Goal: Task Accomplishment & Management: Manage account settings

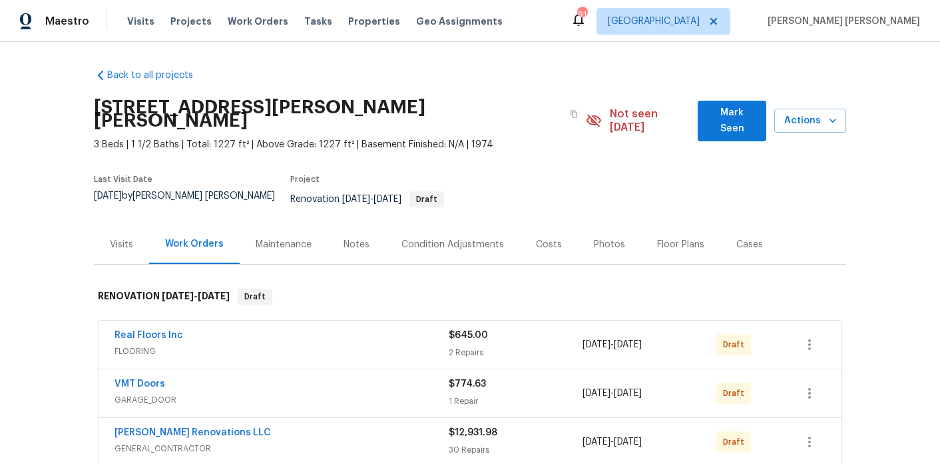
scroll to position [79, 0]
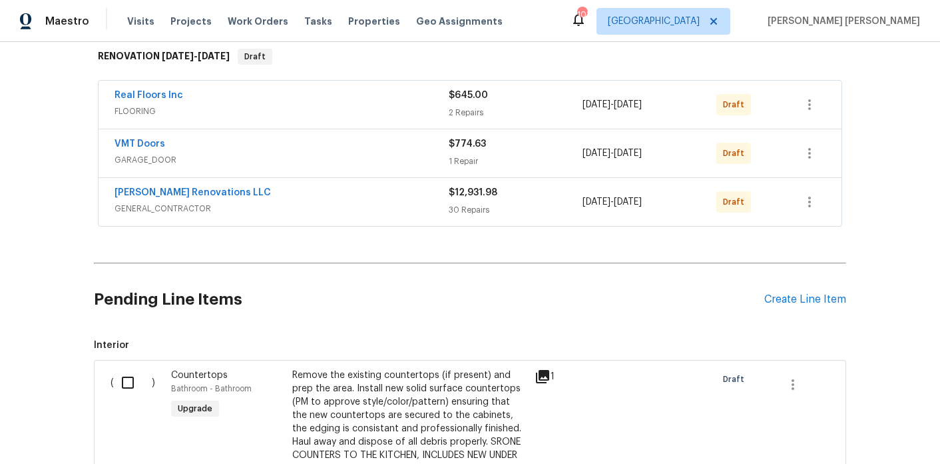
scroll to position [229, 0]
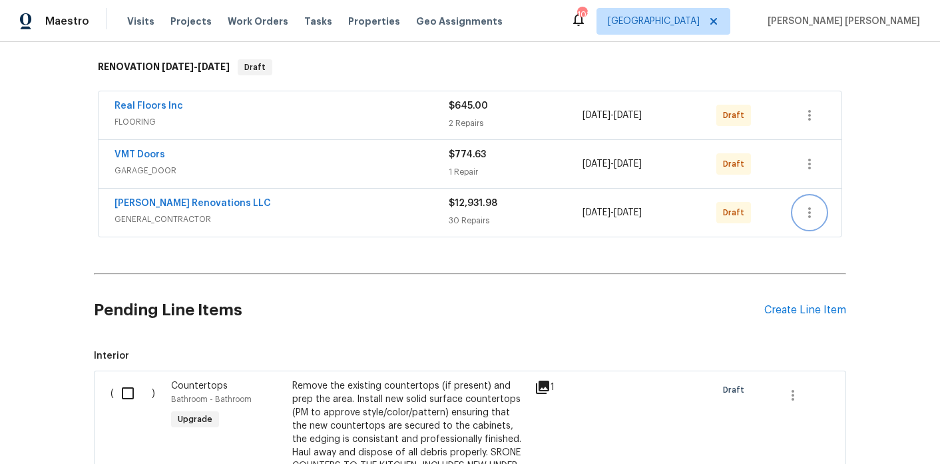
click at [814, 204] on icon "button" at bounding box center [810, 212] width 16 height 16
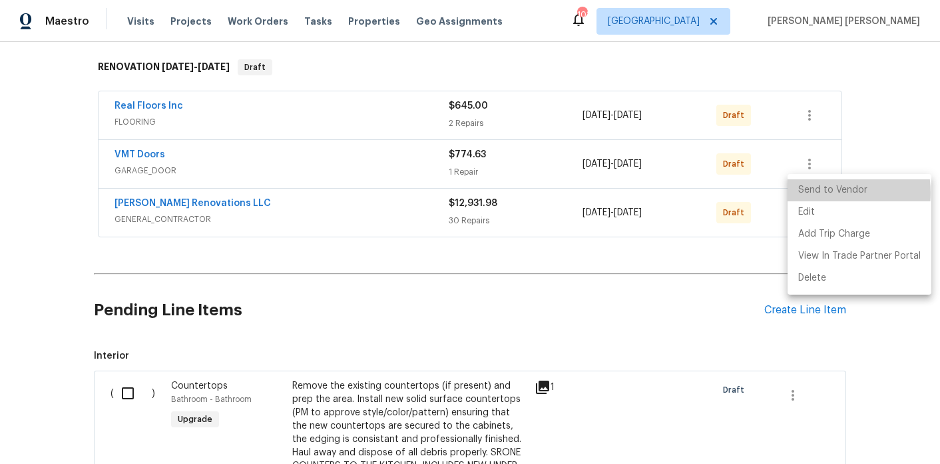
click at [819, 192] on li "Send to Vendor" at bounding box center [860, 190] width 144 height 22
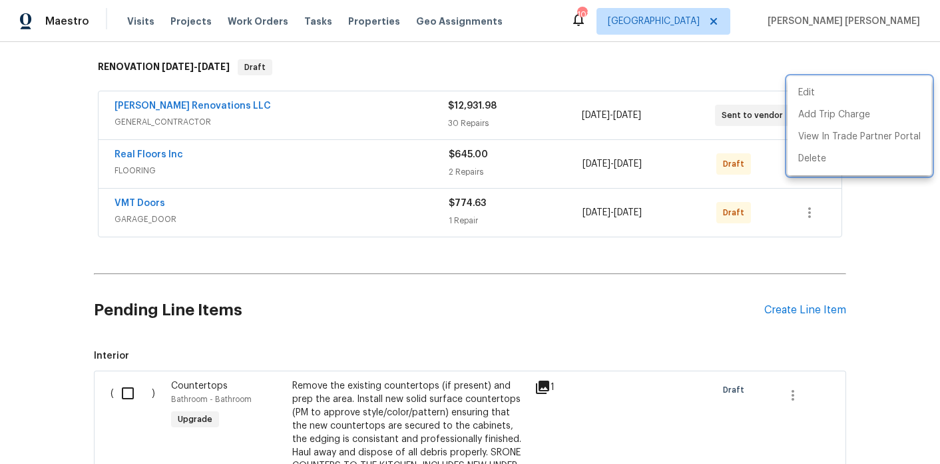
click at [238, 224] on div at bounding box center [470, 232] width 940 height 464
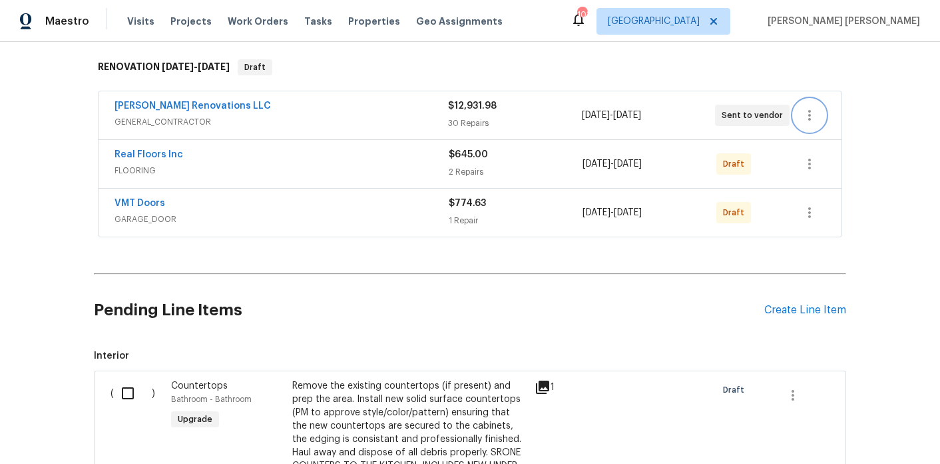
scroll to position [208, 0]
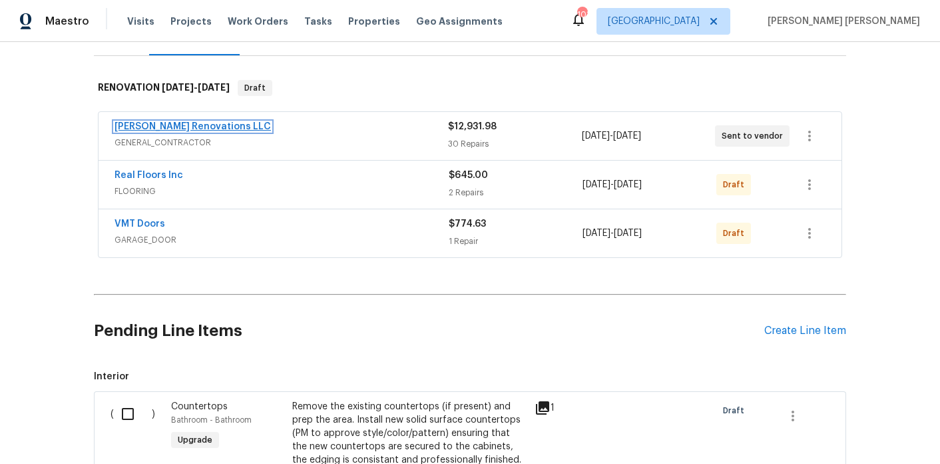
click at [184, 122] on link "Aseem Renovations LLC" at bounding box center [193, 126] width 157 height 9
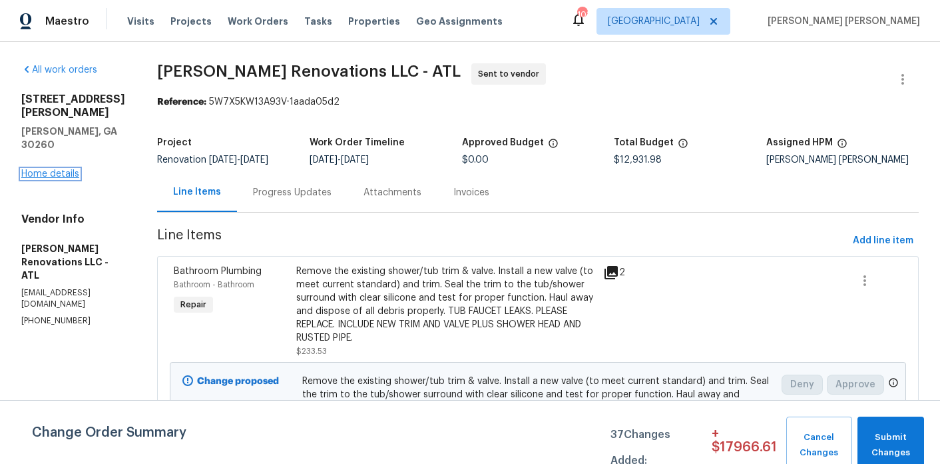
click at [67, 169] on link "Home details" at bounding box center [50, 173] width 58 height 9
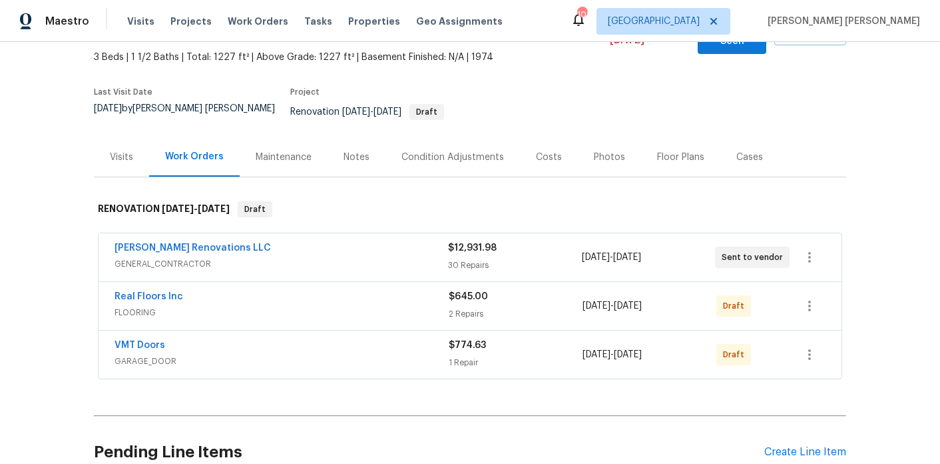
scroll to position [115, 0]
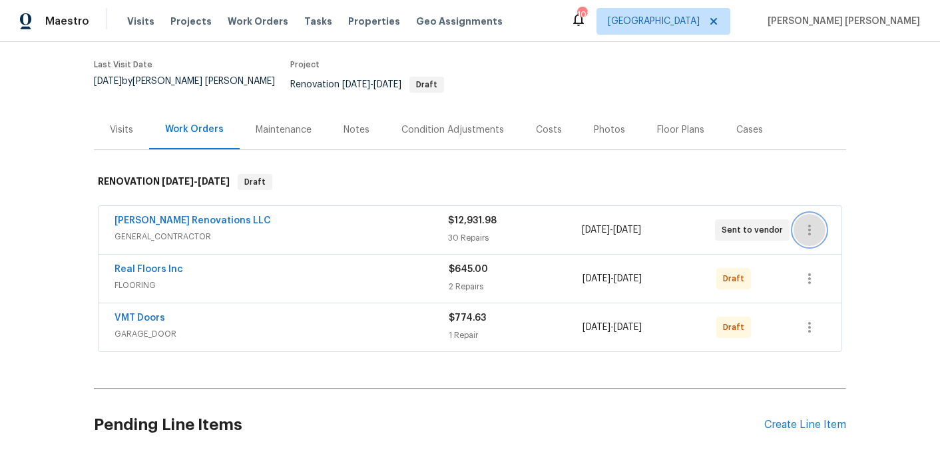
click at [815, 222] on icon "button" at bounding box center [810, 230] width 16 height 16
click at [812, 210] on li "Edit" at bounding box center [860, 207] width 144 height 22
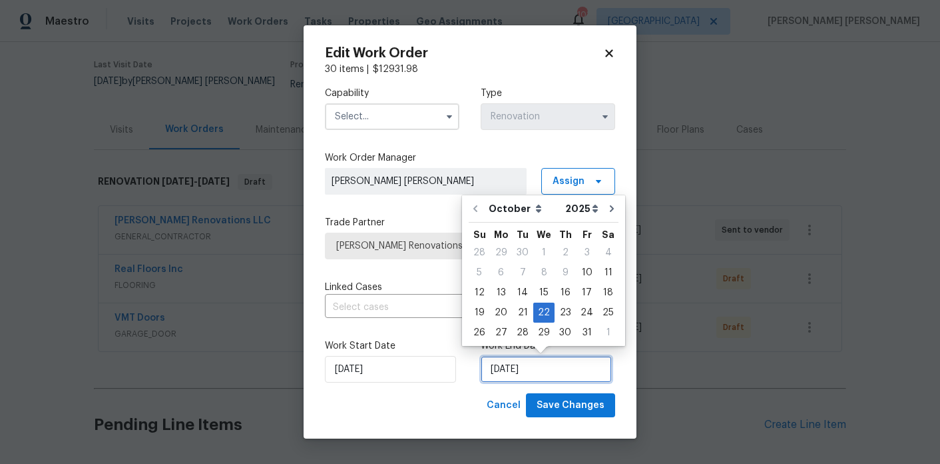
click at [530, 357] on input "10/22/2025" at bounding box center [546, 369] width 131 height 27
click at [624, 302] on div "Edit Work Order 30 items | $ 12931.98 Capability Type Renovation Work Order Man…" at bounding box center [470, 232] width 333 height 414
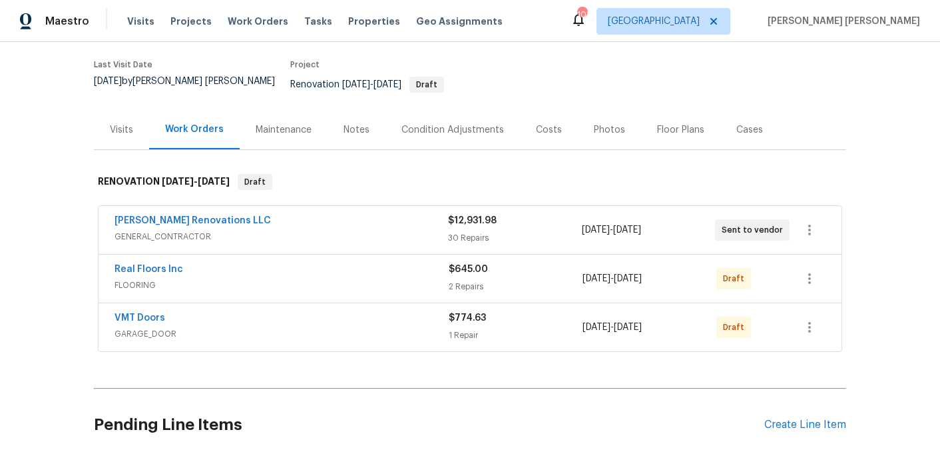
click at [679, 298] on body "Maestro Visits Projects Work Orders Tasks Properties Geo Assignments 103 Atlant…" at bounding box center [470, 232] width 940 height 464
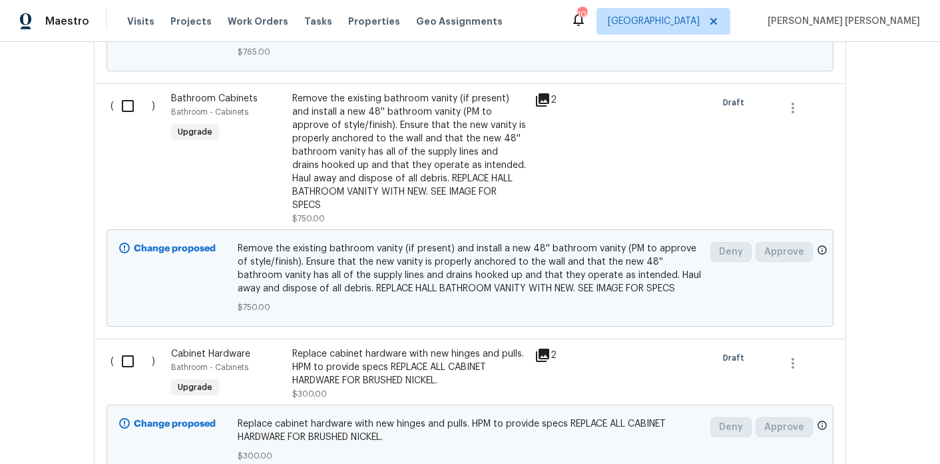
scroll to position [818, 0]
